Goal: Information Seeking & Learning: Learn about a topic

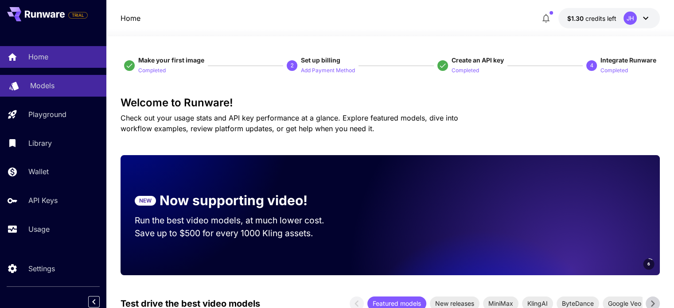
click at [47, 90] on p "Models" at bounding box center [42, 85] width 24 height 11
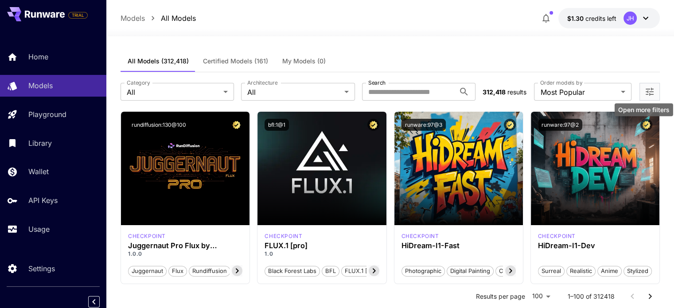
click at [650, 91] on icon "Open more filters" at bounding box center [649, 91] width 11 height 11
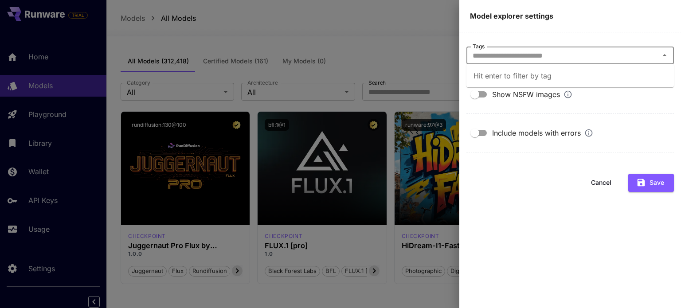
click at [538, 54] on input "Tags" at bounding box center [562, 55] width 187 height 12
type input "***"
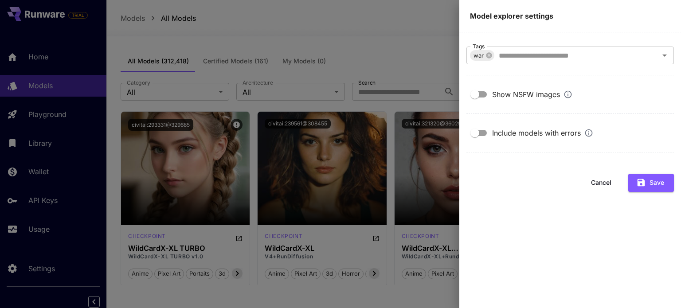
click at [408, 53] on div at bounding box center [340, 154] width 681 height 308
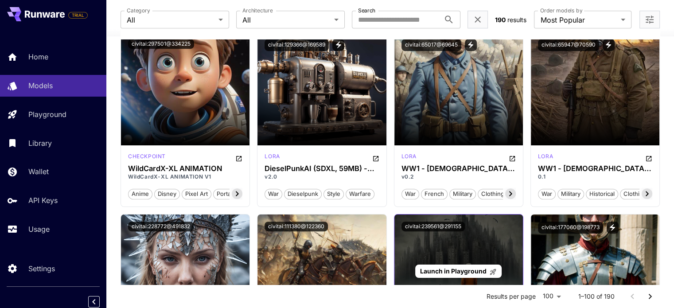
scroll to position [443, 0]
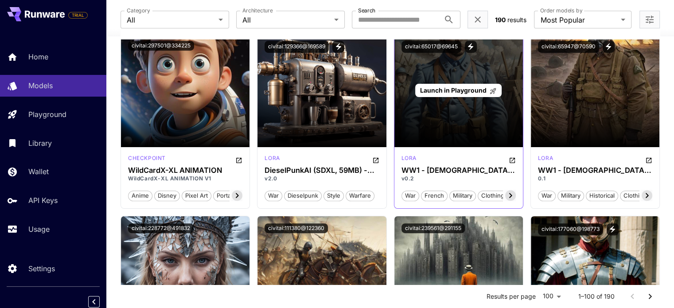
click at [468, 104] on div "Launch in Playground" at bounding box center [458, 90] width 129 height 113
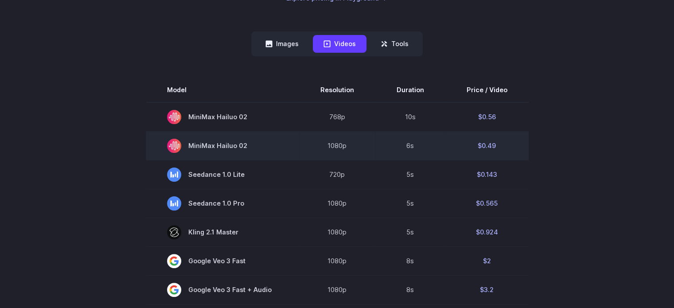
scroll to position [222, 0]
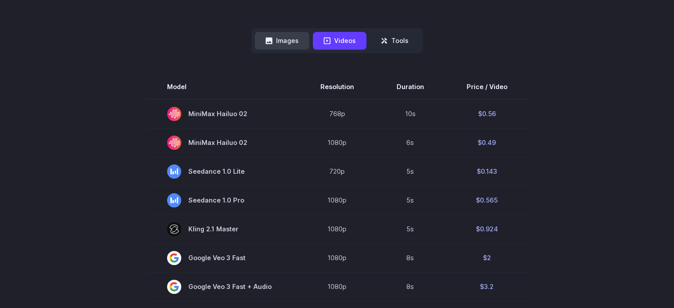
click at [276, 35] on button "Images" at bounding box center [282, 40] width 55 height 17
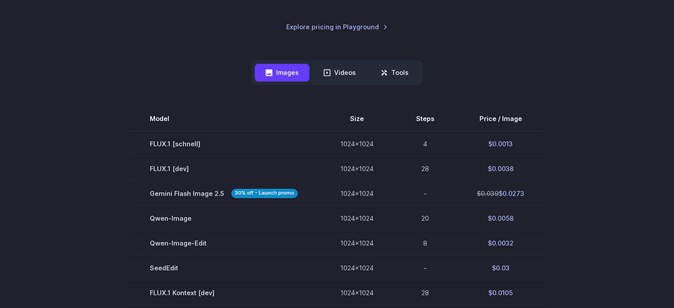
scroll to position [177, 0]
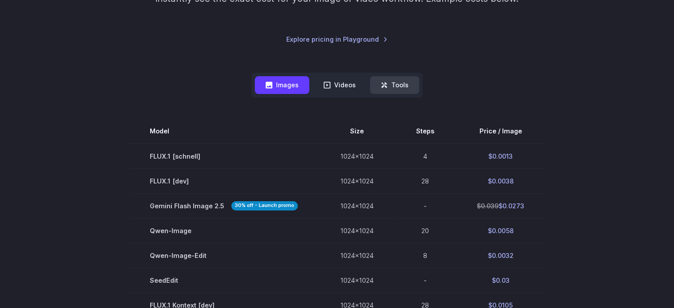
click at [409, 85] on button "Tools" at bounding box center [394, 84] width 49 height 17
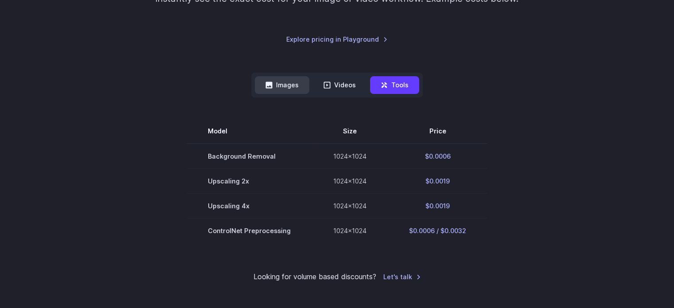
click at [298, 87] on button "Images" at bounding box center [282, 84] width 55 height 17
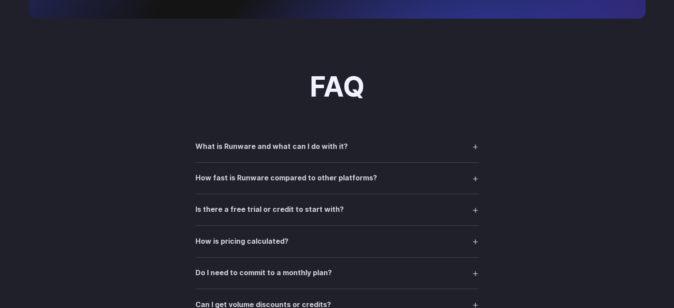
scroll to position [1063, 0]
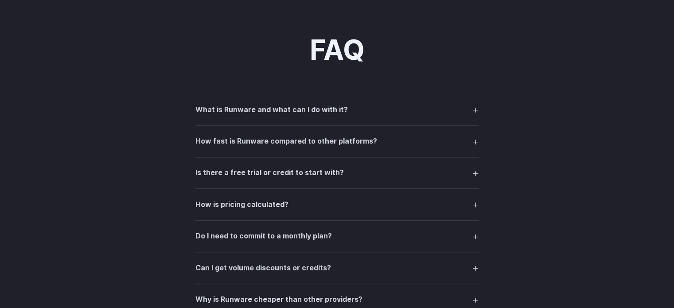
click at [475, 118] on summary "What is Runware and what can I do with it?" at bounding box center [337, 109] width 284 height 17
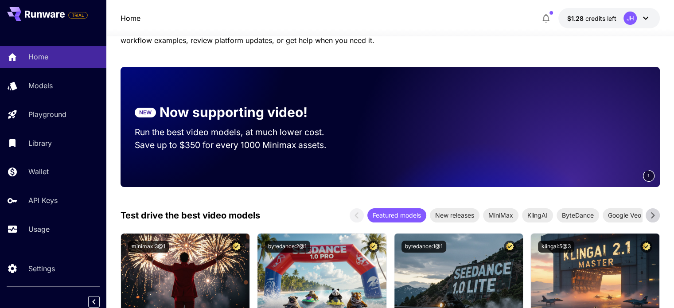
scroll to position [89, 0]
